Goal: Communication & Community: Answer question/provide support

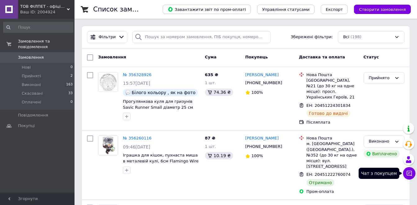
click at [406, 168] on button "Чат з покупцем" at bounding box center [409, 173] width 12 height 12
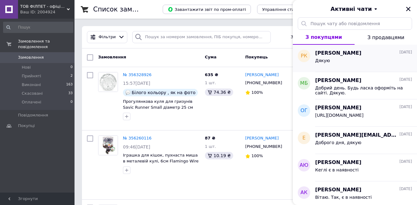
click at [335, 58] on div "Дякую" at bounding box center [363, 62] width 97 height 10
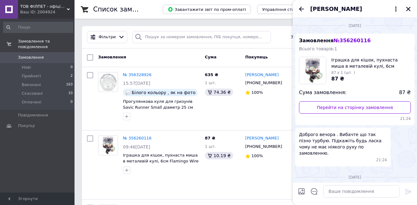
scroll to position [65, 0]
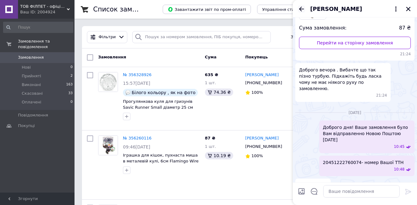
click at [303, 10] on icon "Назад" at bounding box center [300, 8] width 7 height 7
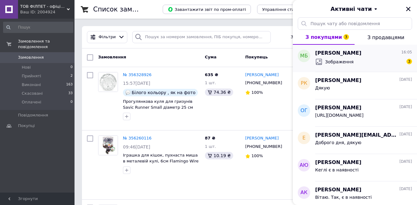
click at [367, 61] on div "Зображення 3" at bounding box center [363, 62] width 97 height 10
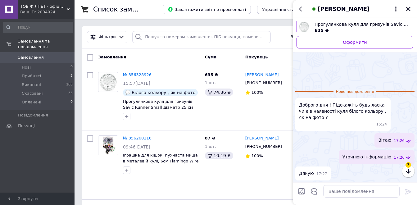
scroll to position [36, 0]
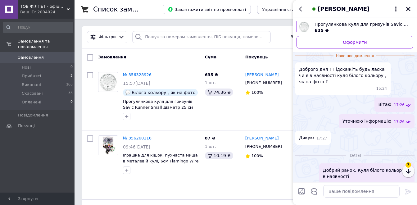
click at [409, 171] on icon "button" at bounding box center [407, 170] width 7 height 7
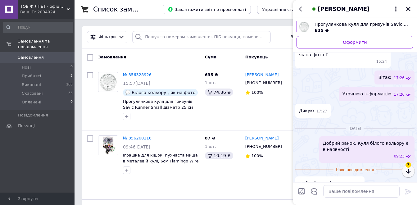
scroll to position [150, 0]
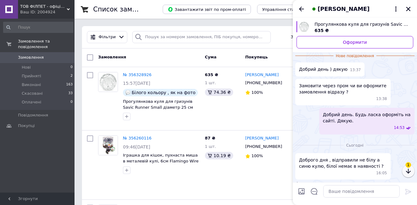
click at [408, 171] on icon "button" at bounding box center [407, 170] width 5 height 5
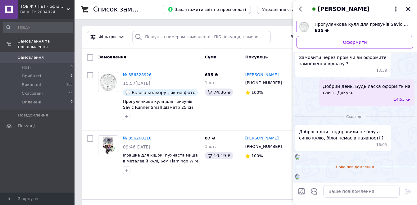
scroll to position [340, 0]
click at [332, 193] on textarea at bounding box center [361, 191] width 76 height 12
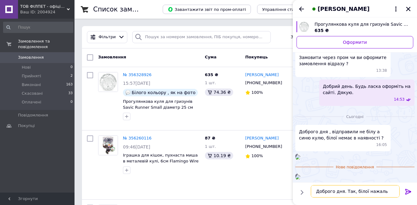
type textarea "Доброго дня. Так, білої нажаль немає"
click at [406, 190] on icon at bounding box center [408, 192] width 6 height 6
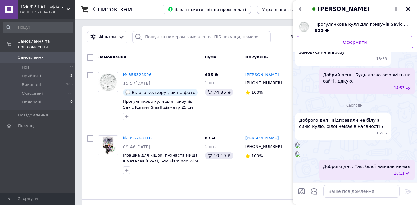
scroll to position [351, 0]
click at [335, 194] on textarea at bounding box center [361, 191] width 76 height 12
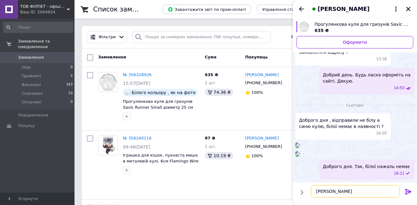
type textarea "[PERSON_NAME]"
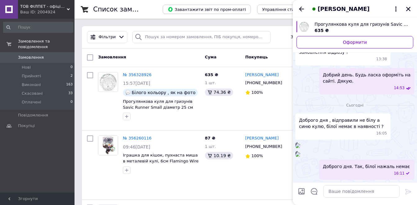
click at [300, 143] on img at bounding box center [297, 145] width 5 height 5
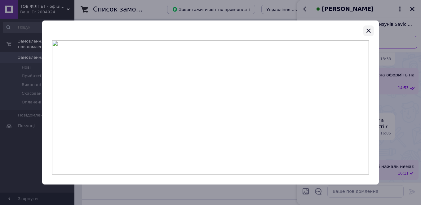
click at [370, 30] on icon "button" at bounding box center [369, 31] width 4 height 4
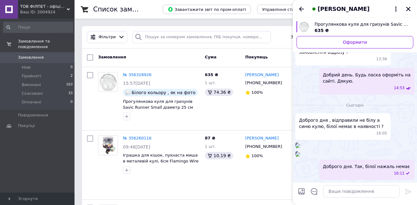
scroll to position [320, 0]
click at [300, 152] on img at bounding box center [297, 154] width 5 height 5
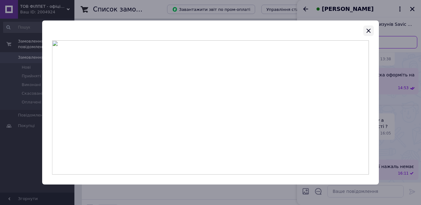
click at [368, 29] on icon "button" at bounding box center [368, 30] width 7 height 7
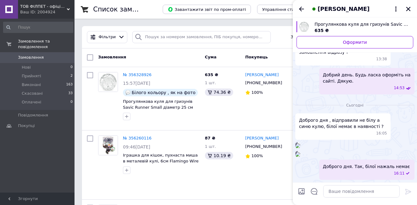
scroll to position [351, 0]
click at [342, 191] on textarea at bounding box center [361, 191] width 76 height 12
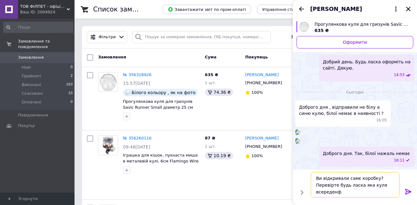
type textarea "Ви відкривали самє коробку? Перевірте будь ласка яка куля всереденф."
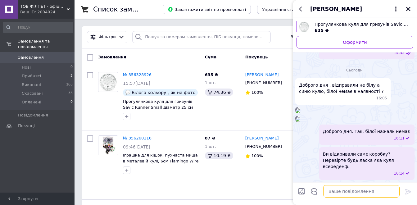
scroll to position [257, 0]
click at [300, 113] on img at bounding box center [297, 110] width 5 height 5
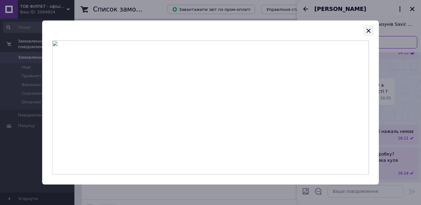
click at [369, 29] on icon "button" at bounding box center [368, 30] width 7 height 7
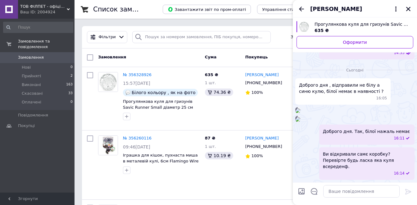
click at [300, 113] on img at bounding box center [297, 110] width 5 height 5
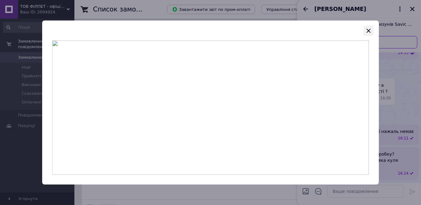
click at [367, 29] on icon "button" at bounding box center [368, 30] width 7 height 7
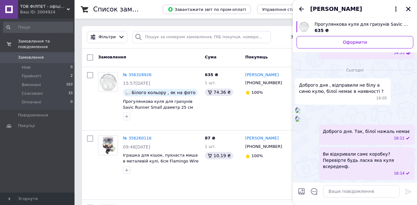
click at [409, 8] on icon "Закрити" at bounding box center [408, 9] width 4 height 4
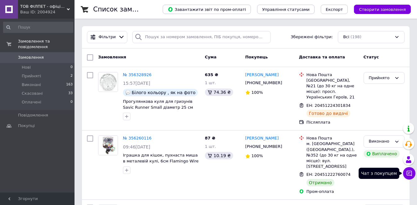
click at [410, 171] on icon at bounding box center [408, 173] width 5 height 5
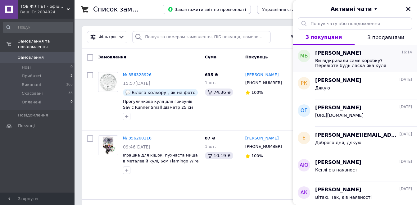
click at [350, 64] on span "Ви відкривали самє коробку? Перевірте будь ласка яка куля всереденф." at bounding box center [359, 63] width 88 height 10
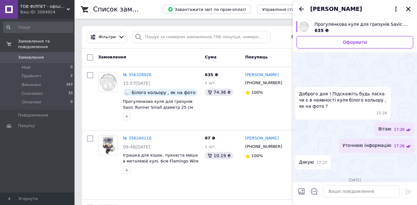
scroll to position [358, 0]
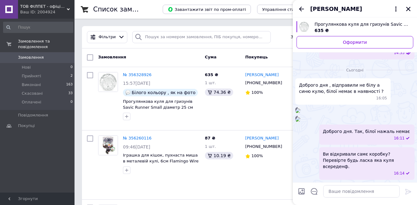
click at [300, 122] on img at bounding box center [297, 119] width 5 height 5
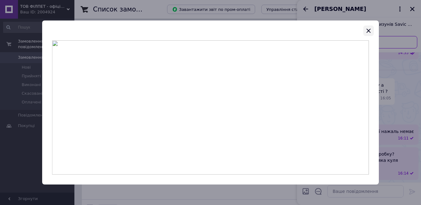
click at [371, 30] on icon "button" at bounding box center [368, 30] width 7 height 7
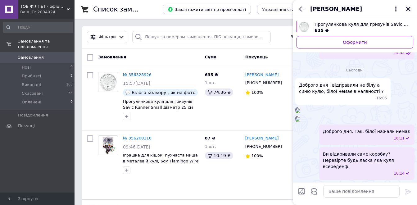
scroll to position [249, 0]
click at [300, 112] on img at bounding box center [297, 110] width 5 height 5
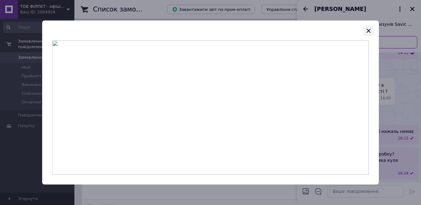
click at [370, 34] on icon "button" at bounding box center [368, 30] width 7 height 7
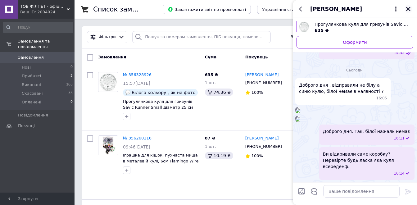
click at [407, 9] on icon "Закрити" at bounding box center [408, 9] width 6 height 6
